Goal: Entertainment & Leisure: Consume media (video, audio)

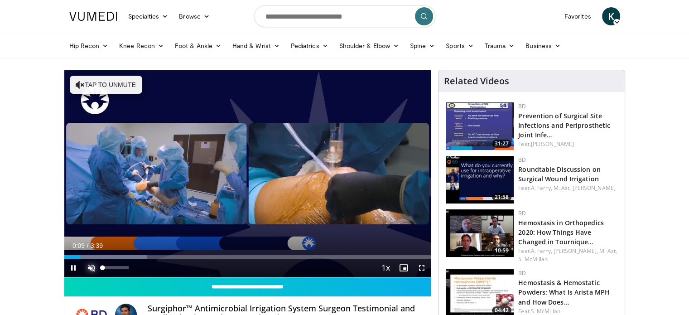
click at [92, 264] on span "Video Player" at bounding box center [91, 268] width 18 height 18
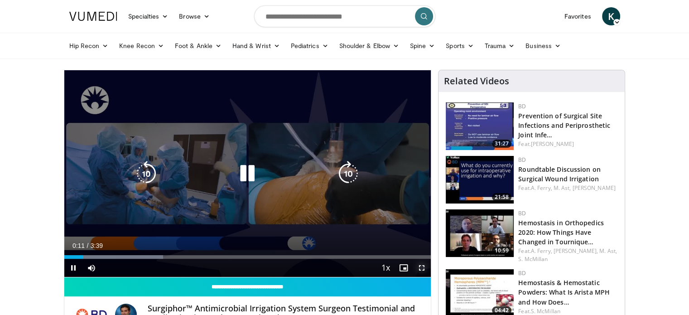
drag, startPoint x: 420, startPoint y: 266, endPoint x: 419, endPoint y: 321, distance: 54.3
click at [420, 266] on span "Video Player" at bounding box center [422, 268] width 18 height 18
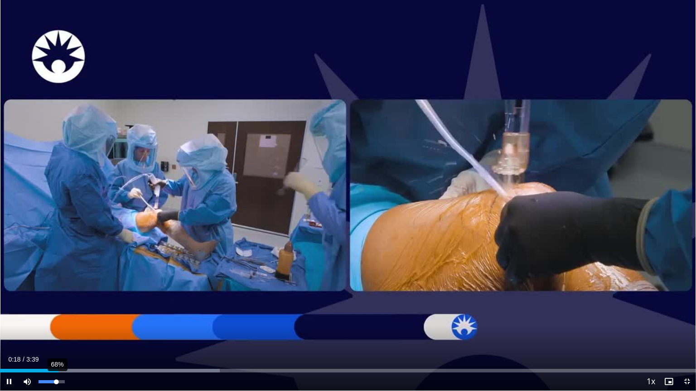
drag, startPoint x: 62, startPoint y: 381, endPoint x: 56, endPoint y: 380, distance: 5.5
click at [56, 314] on div "Volume Level" at bounding box center [47, 381] width 18 height 3
click at [51, 314] on div "47%" at bounding box center [51, 381] width 26 height 3
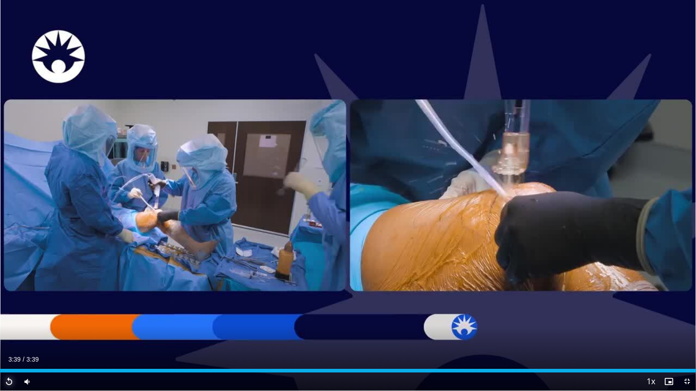
click at [7, 314] on span "Video Player" at bounding box center [9, 382] width 18 height 18
